Goal: Transaction & Acquisition: Purchase product/service

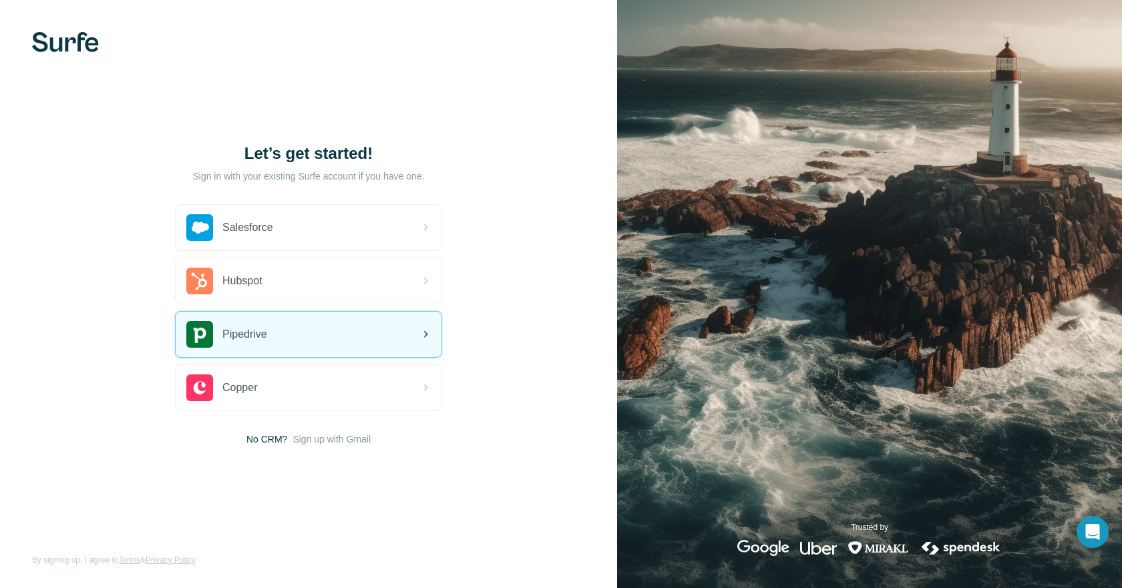
click at [292, 327] on div "Pipedrive" at bounding box center [309, 334] width 266 height 45
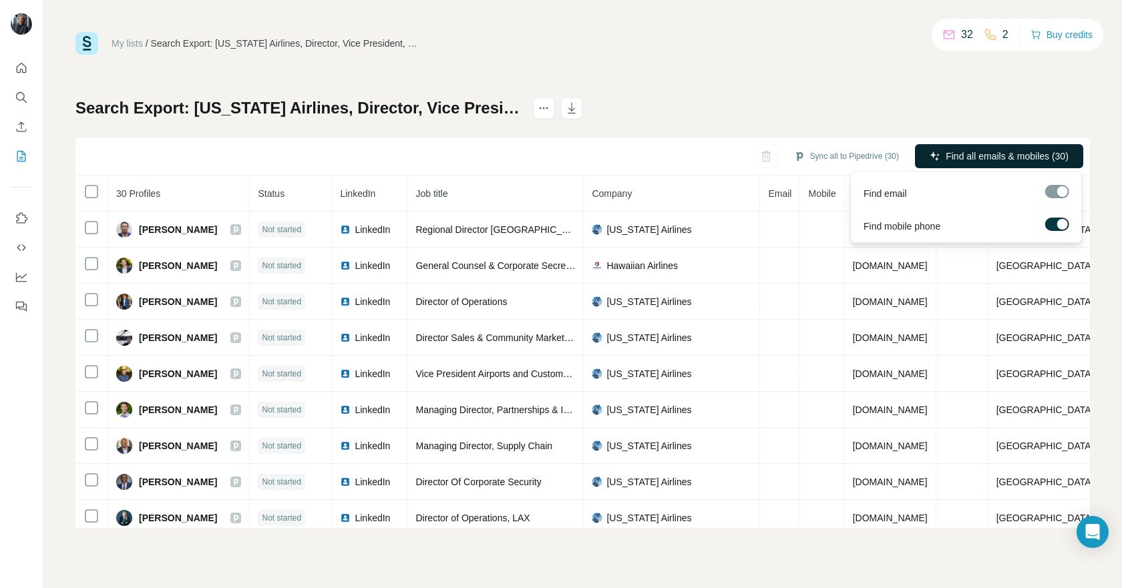
click at [1053, 155] on span "Find all emails & mobiles (30)" at bounding box center [1007, 156] width 123 height 13
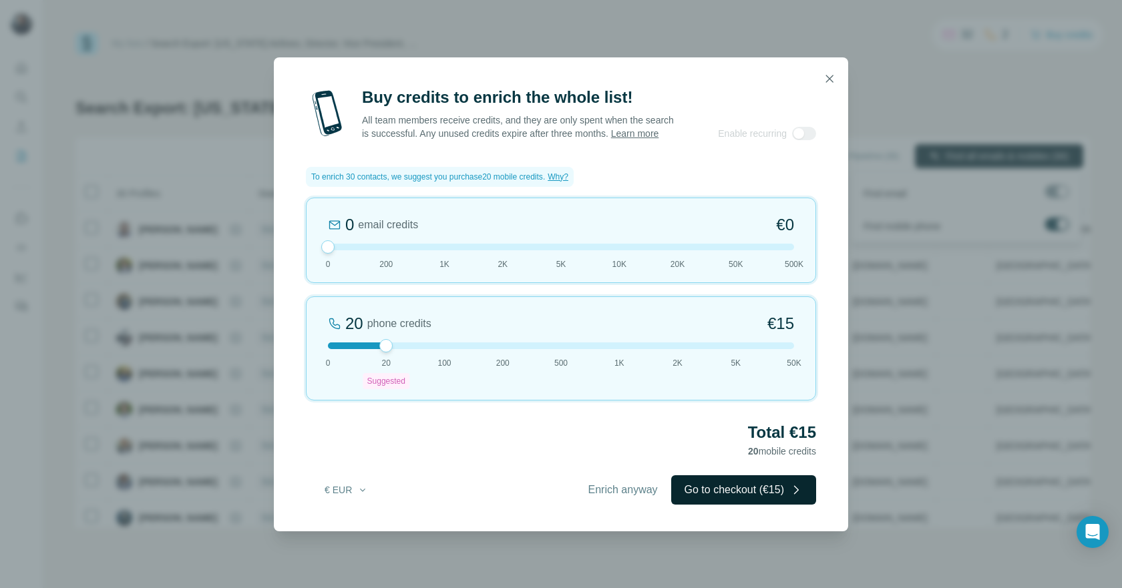
click at [711, 502] on button "Go to checkout (€15)" at bounding box center [743, 490] width 145 height 29
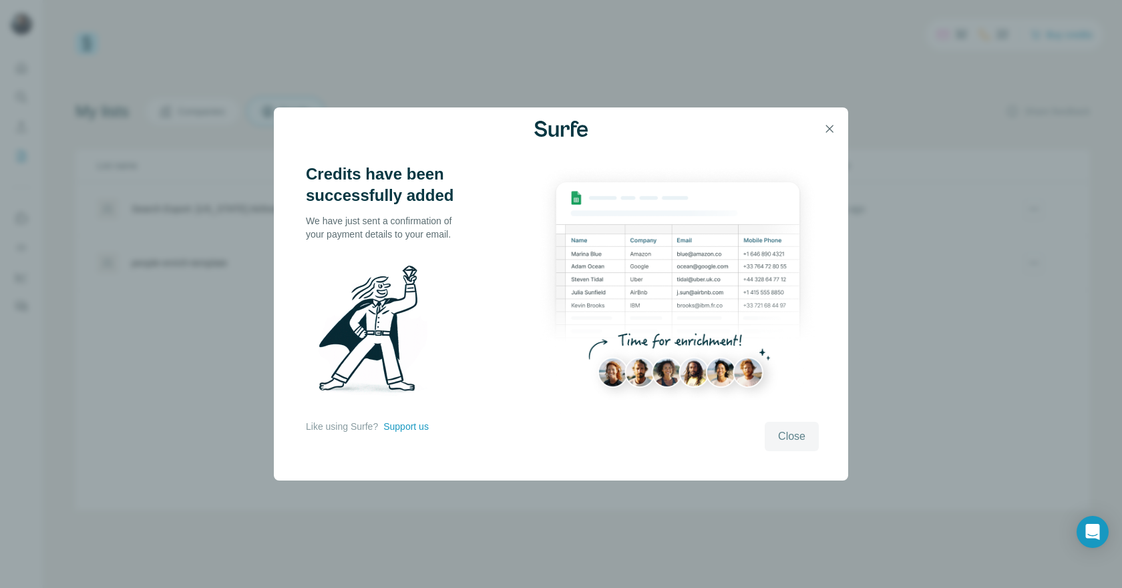
click at [773, 438] on button "Close" at bounding box center [792, 436] width 54 height 29
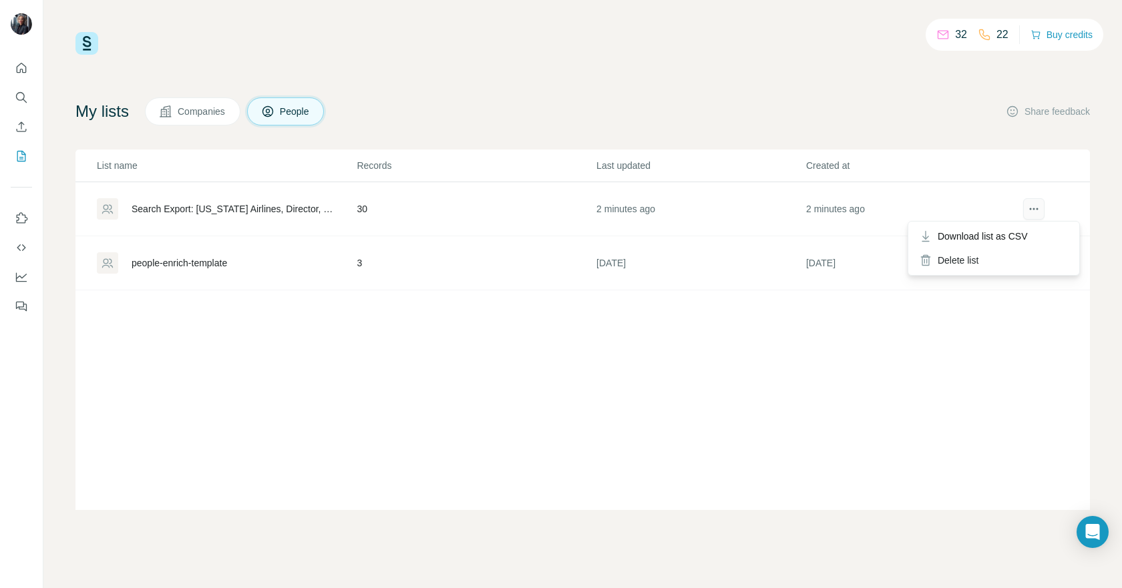
click at [1032, 210] on icon "actions" at bounding box center [1033, 208] width 13 height 13
click at [1011, 237] on span "Download list as CSV" at bounding box center [983, 236] width 90 height 13
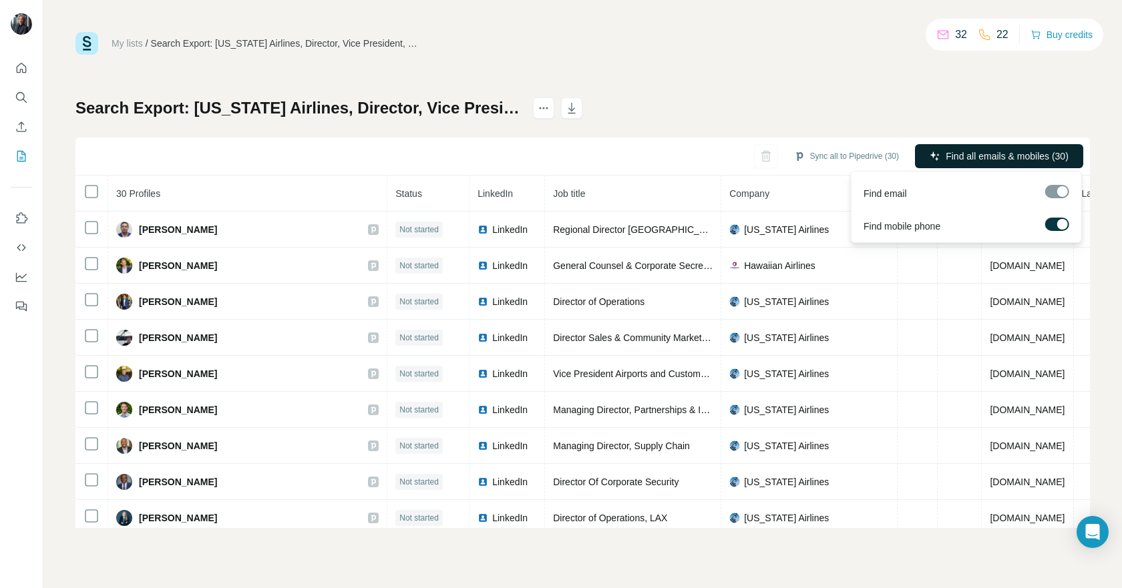
click at [966, 152] on span "Find all emails & mobiles (30)" at bounding box center [1007, 156] width 123 height 13
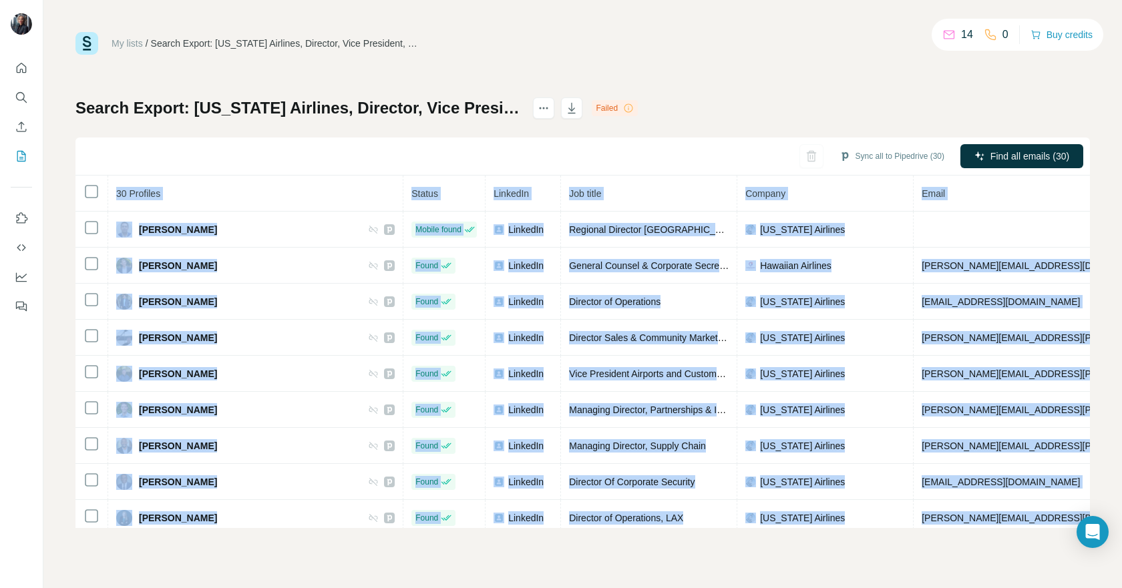
drag, startPoint x: 1034, startPoint y: 512, endPoint x: 101, endPoint y: 199, distance: 984.0
copy table "30 Profiles Status LinkedIn Job title Company Email Mobile Company website Land…"
click at [1095, 248] on div "My lists / Search Export: Alaska Airlines, Director, Vice President, CXO - 19/0…" at bounding box center [582, 294] width 1079 height 588
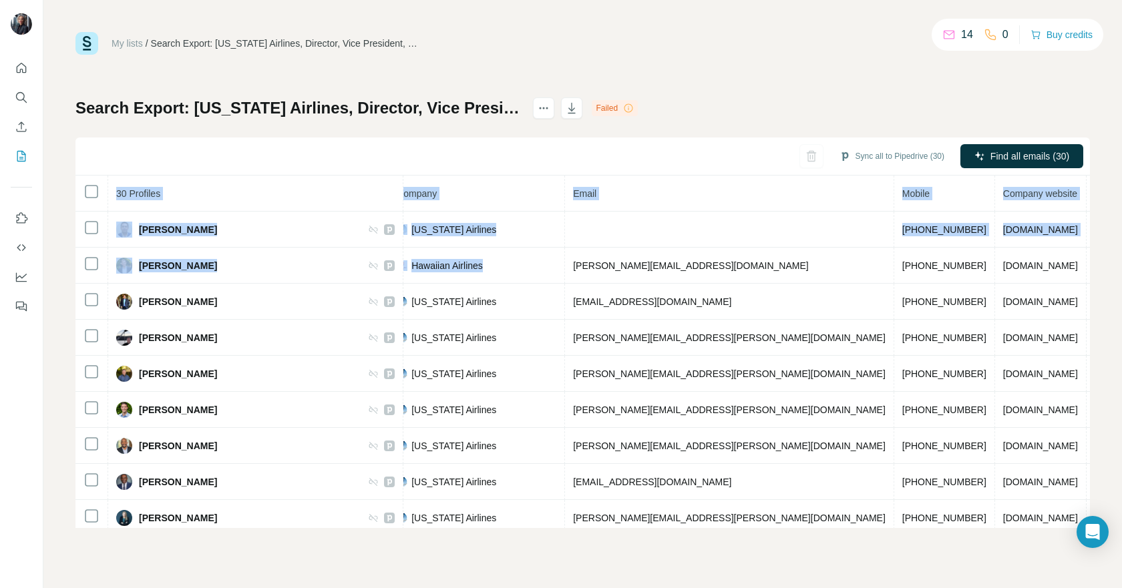
drag, startPoint x: 906, startPoint y: 264, endPoint x: 1089, endPoint y: 254, distance: 182.6
click at [1089, 254] on div "30 Profiles Status LinkedIn Job title Company Email Mobile Company website Land…" at bounding box center [582, 352] width 1015 height 353
click at [902, 151] on button "Sync all to Pipedrive (30)" at bounding box center [892, 156] width 124 height 20
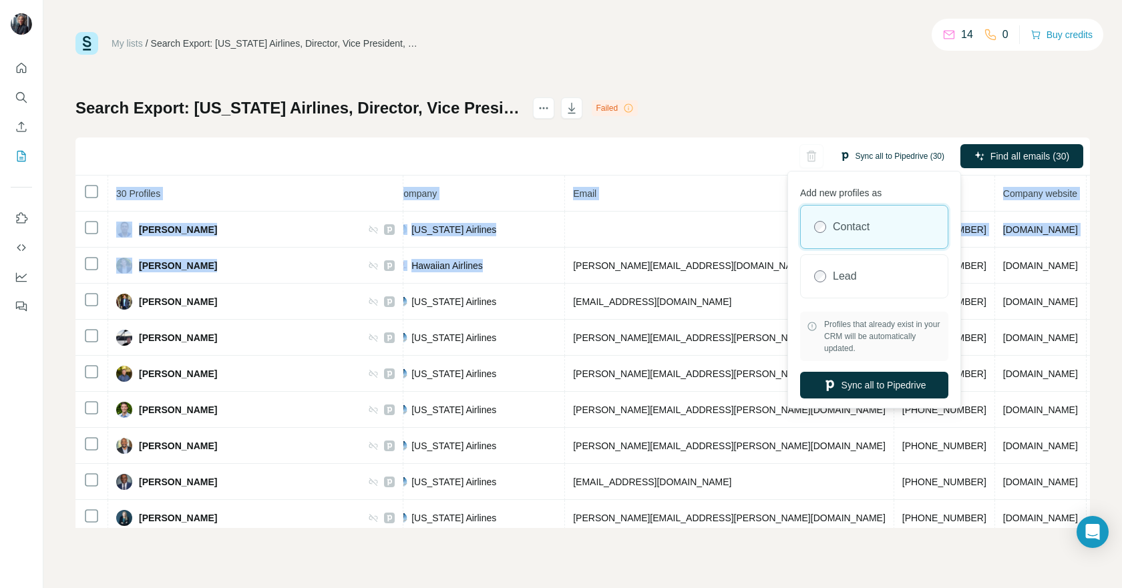
click at [902, 154] on button "Sync all to Pipedrive (30)" at bounding box center [892, 156] width 124 height 20
click at [848, 387] on button "Sync all to Pipedrive" at bounding box center [874, 385] width 148 height 27
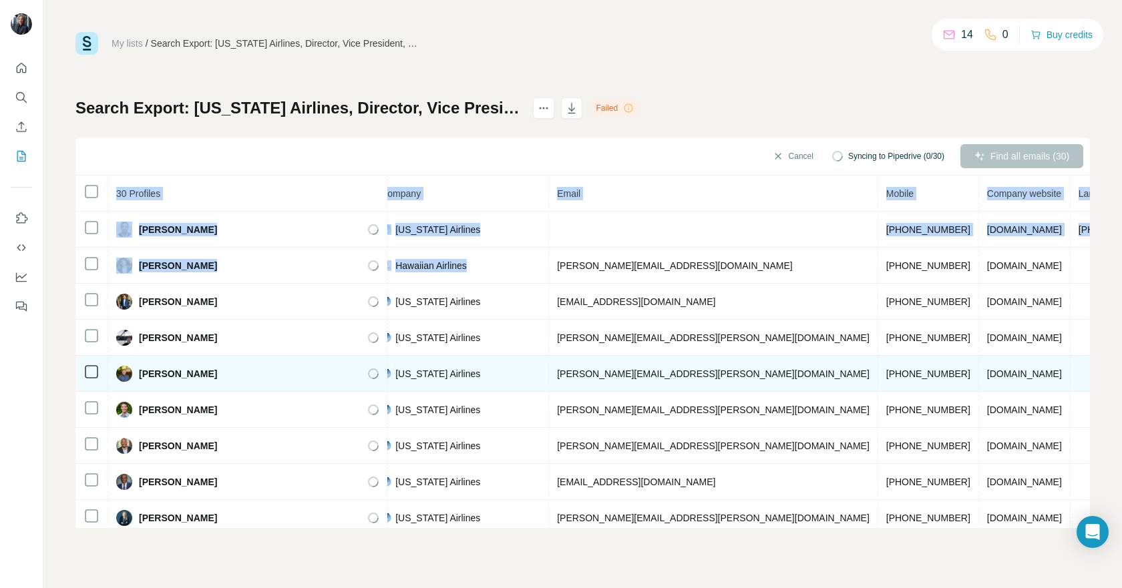
scroll to position [0, 333]
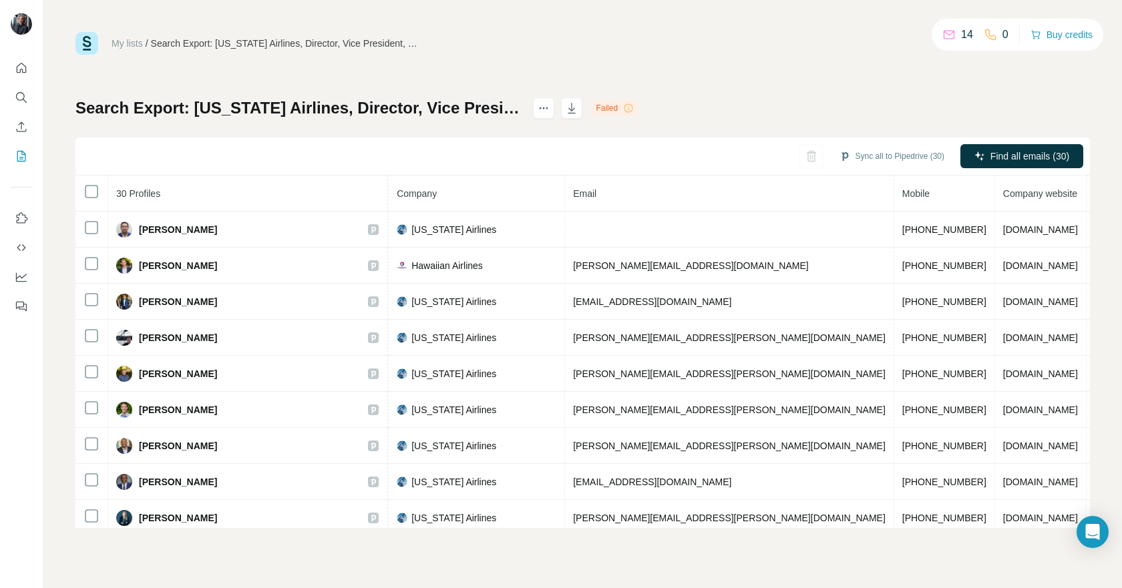
click at [759, 91] on div "My lists / Search Export: Alaska Airlines, Director, Vice President, CXO - 19/0…" at bounding box center [582, 280] width 1015 height 496
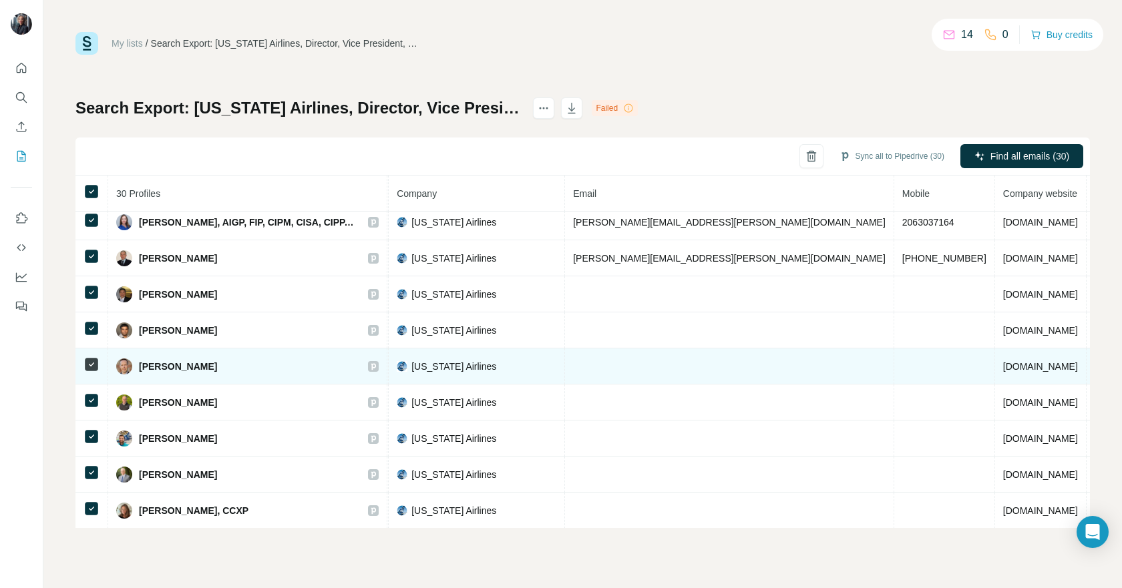
scroll to position [772, 333]
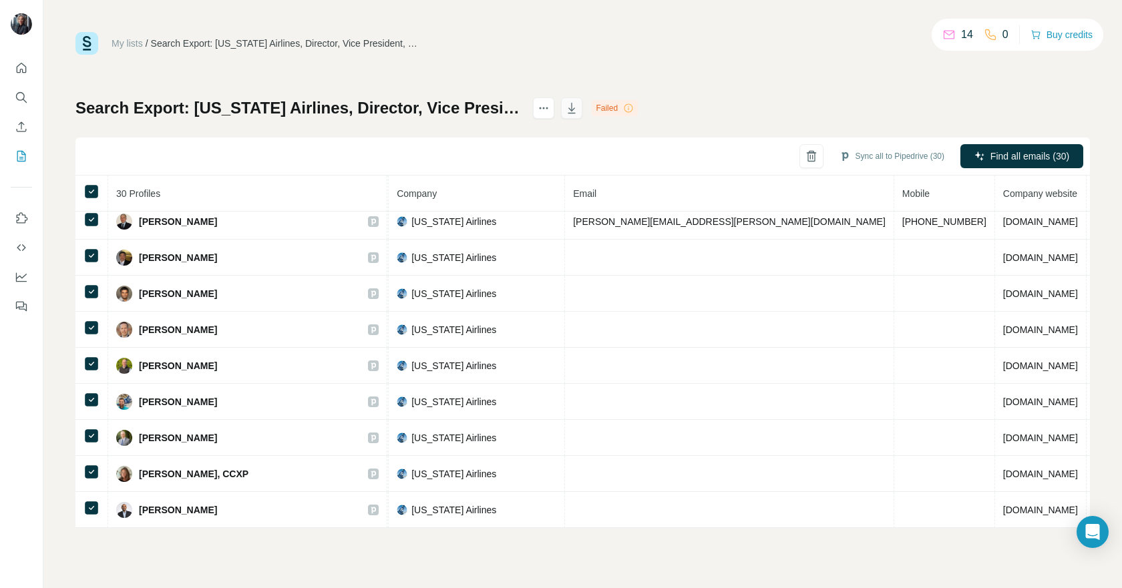
click at [578, 110] on icon "button" at bounding box center [571, 108] width 13 height 13
click at [578, 112] on icon "button" at bounding box center [571, 108] width 13 height 13
click at [219, 555] on span "Close" at bounding box center [220, 555] width 24 height 13
click at [550, 111] on icon "actions" at bounding box center [543, 108] width 13 height 13
click at [728, 67] on div "My lists / Search Export: Alaska Airlines, Director, Vice President, CXO - 19/0…" at bounding box center [582, 280] width 1015 height 496
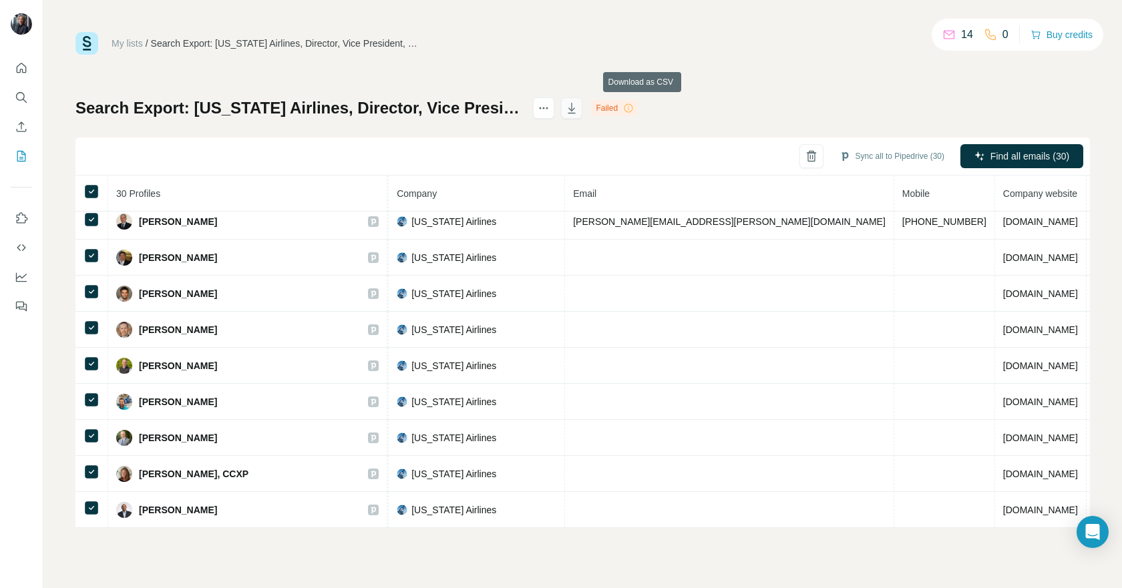
click at [578, 109] on icon "button" at bounding box center [571, 108] width 13 height 13
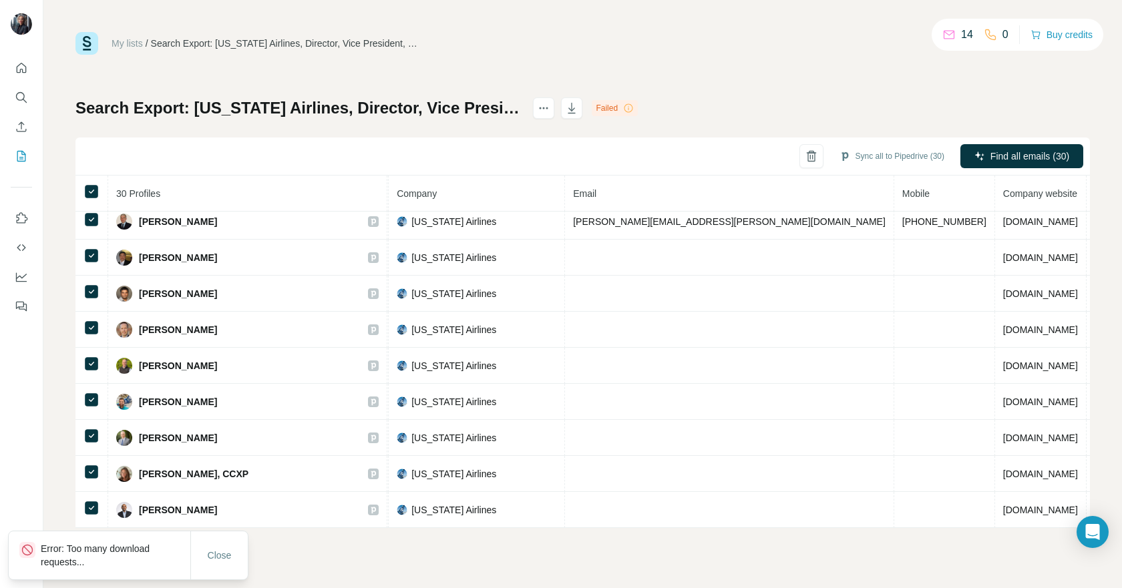
drag, startPoint x: 219, startPoint y: 560, endPoint x: 337, endPoint y: 79, distance: 495.0
click at [218, 560] on span "Close" at bounding box center [220, 555] width 24 height 13
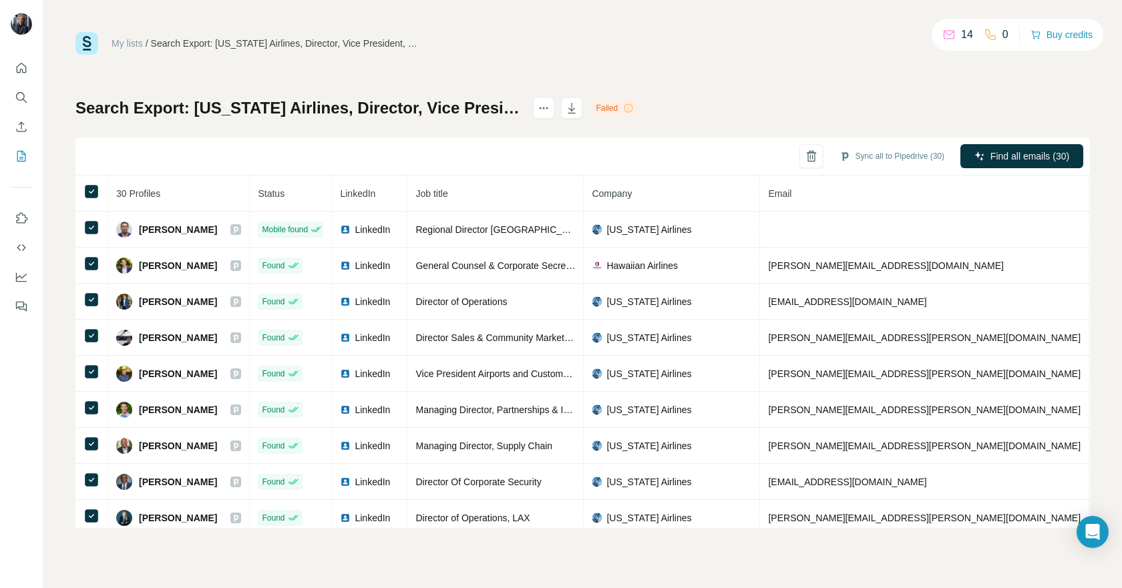
click at [638, 106] on div "Failed" at bounding box center [615, 108] width 46 height 16
click at [576, 109] on icon "button" at bounding box center [571, 108] width 7 height 11
click at [229, 554] on span "Close" at bounding box center [220, 555] width 24 height 13
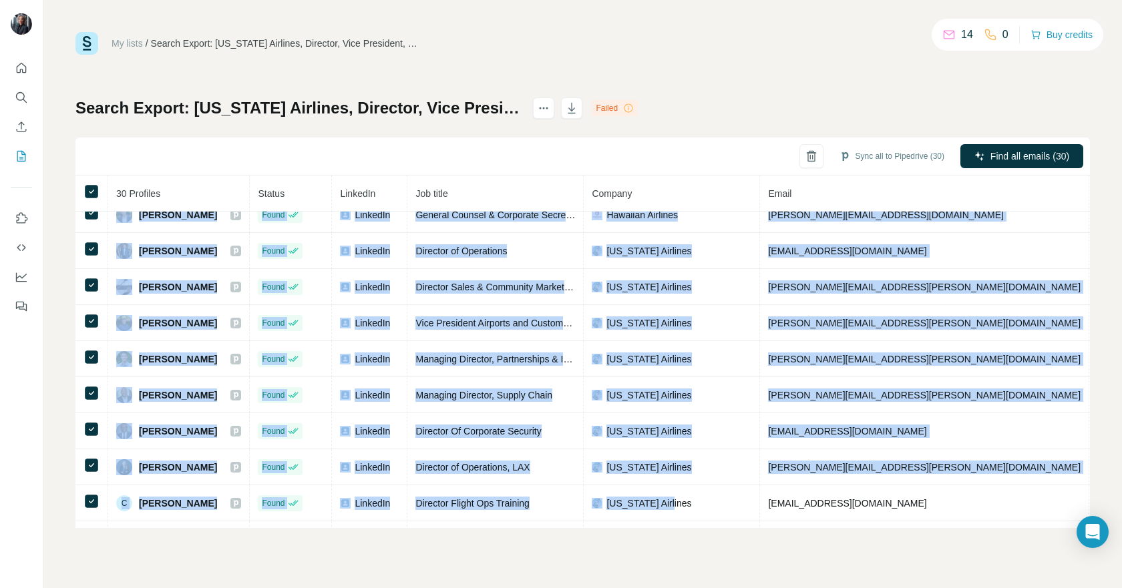
scroll to position [411, 0]
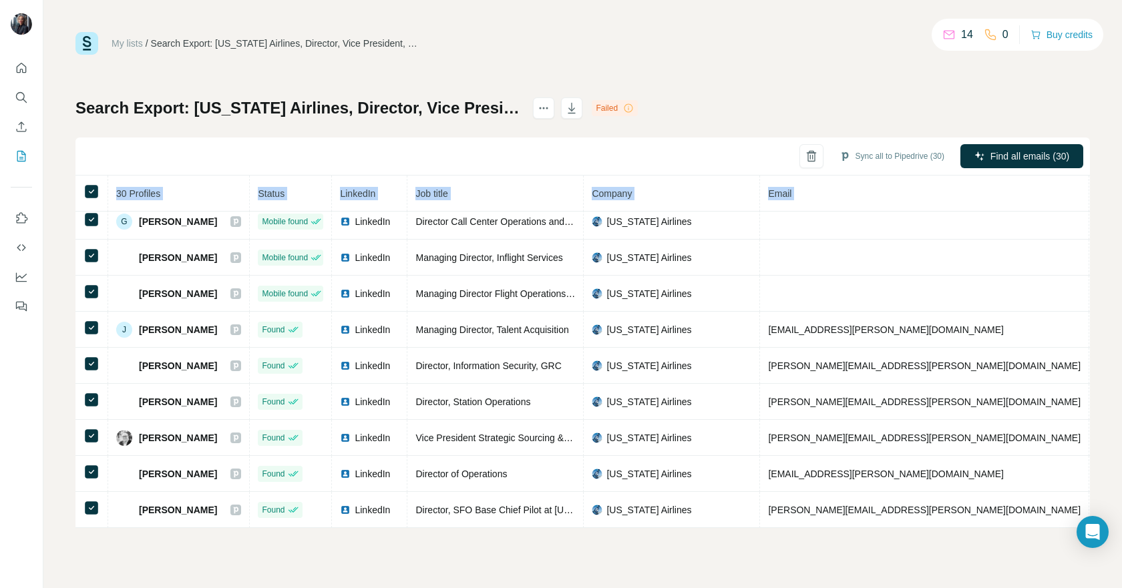
drag, startPoint x: 114, startPoint y: 232, endPoint x: 1018, endPoint y: 533, distance: 953.1
click at [1018, 540] on div "My lists / Search Export: Alaska Airlines, Director, Vice President, CXO - 19/0…" at bounding box center [582, 294] width 1079 height 588
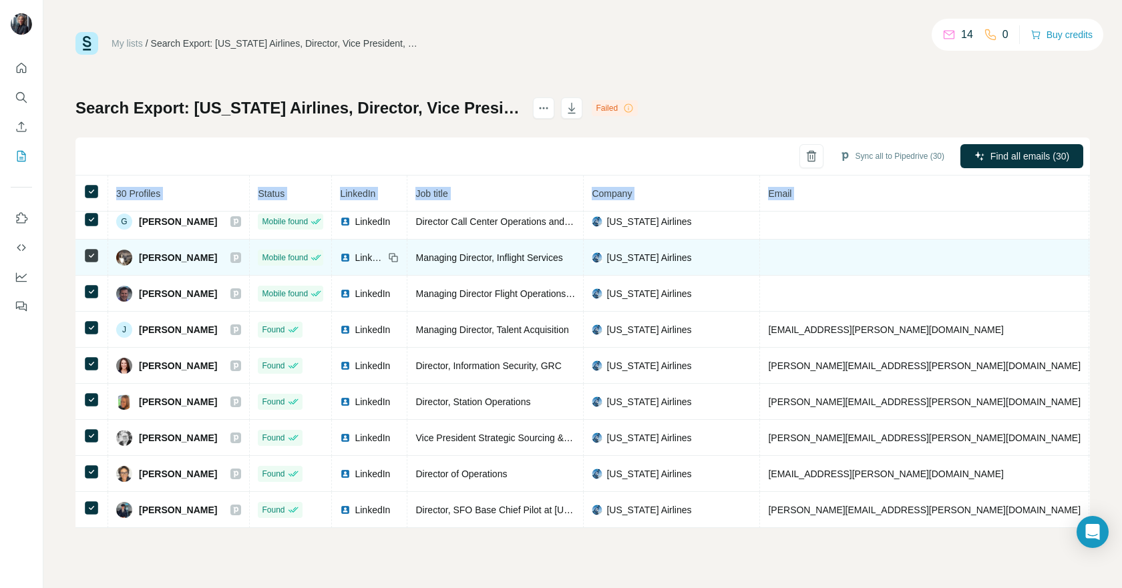
copy table "30 Profiles Status LinkedIn Job title Company Email Mobile Company website Land…"
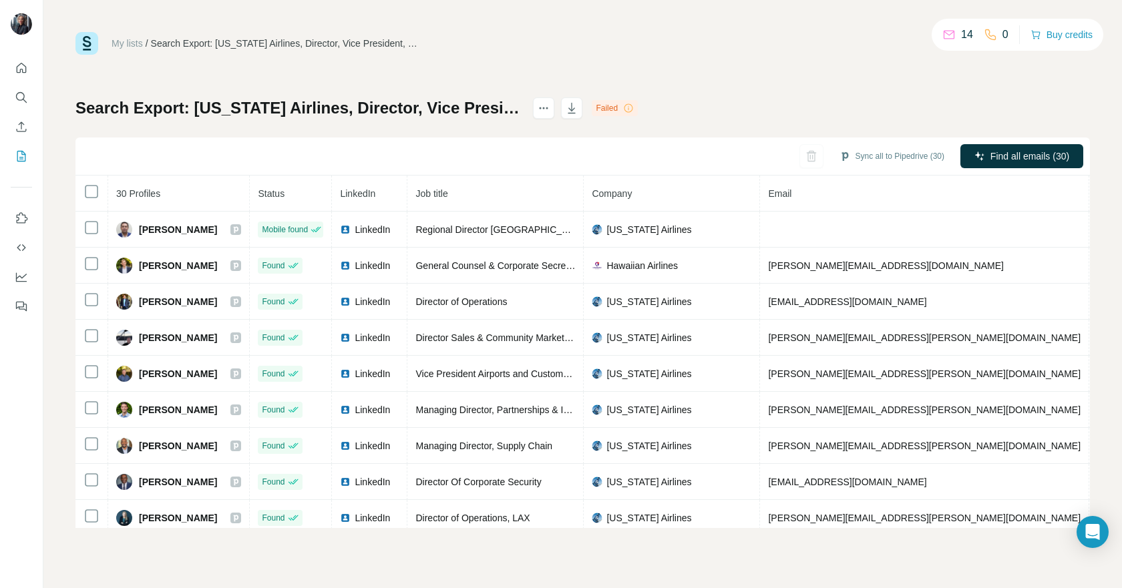
click at [798, 22] on div "My lists / Search Export: Alaska Airlines, Director, Vice President, CXO - 19/0…" at bounding box center [582, 294] width 1079 height 588
click at [578, 105] on icon "button" at bounding box center [571, 108] width 13 height 13
